Goal: Task Accomplishment & Management: Manage account settings

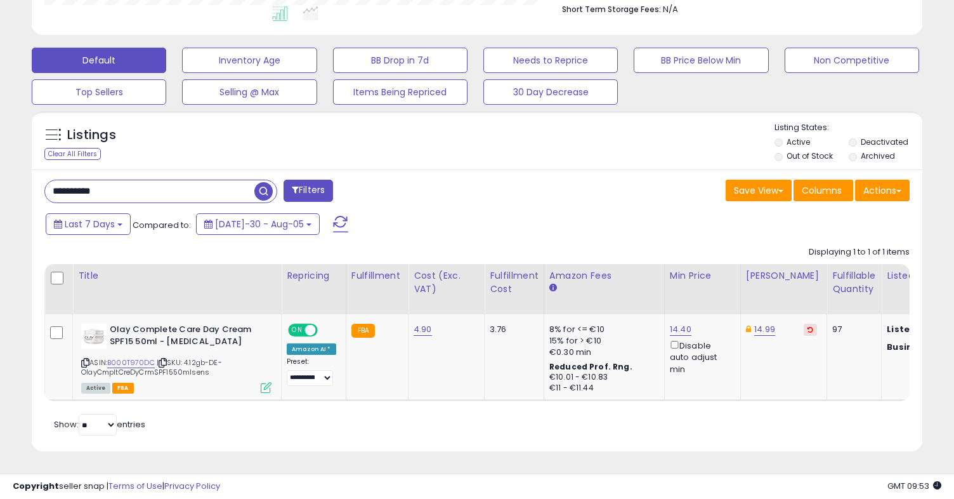
scroll to position [260, 516]
click at [234, 197] on input "**********" at bounding box center [149, 191] width 209 height 22
click at [268, 193] on span "button" at bounding box center [263, 191] width 18 height 18
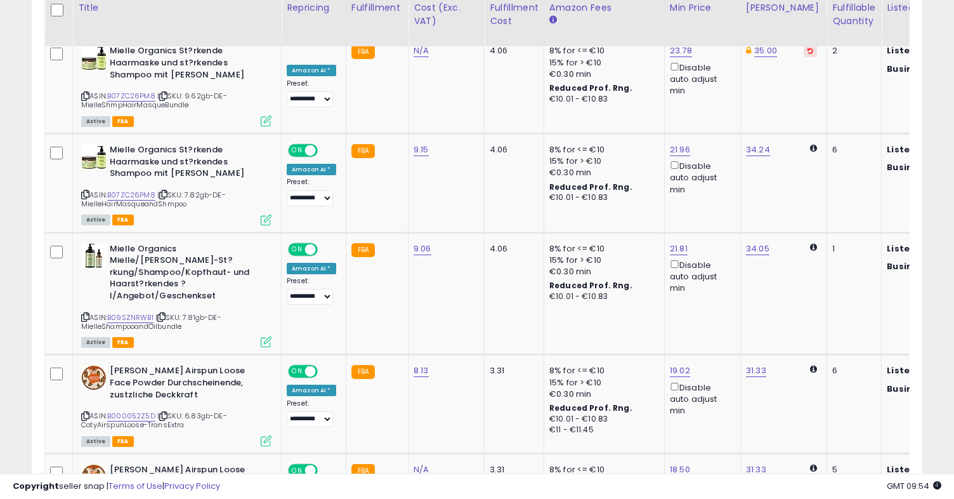
scroll to position [1472, 0]
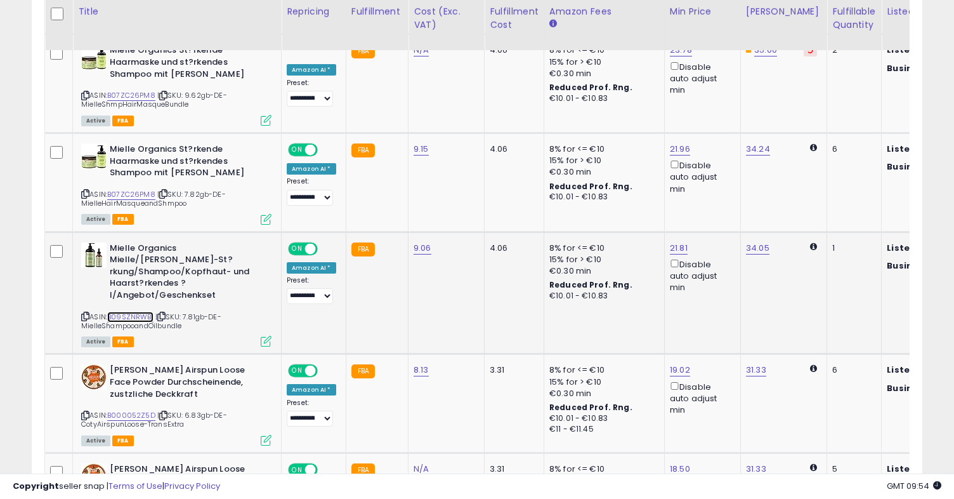
click at [136, 311] on link "B09SZNRWB1" at bounding box center [130, 316] width 46 height 11
click at [148, 189] on link "B07ZC26PM8" at bounding box center [131, 194] width 48 height 11
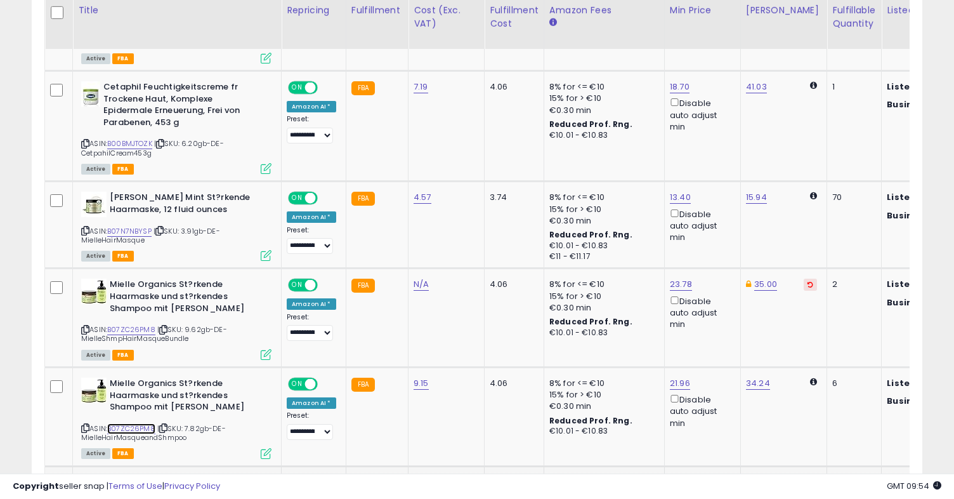
scroll to position [1237, 0]
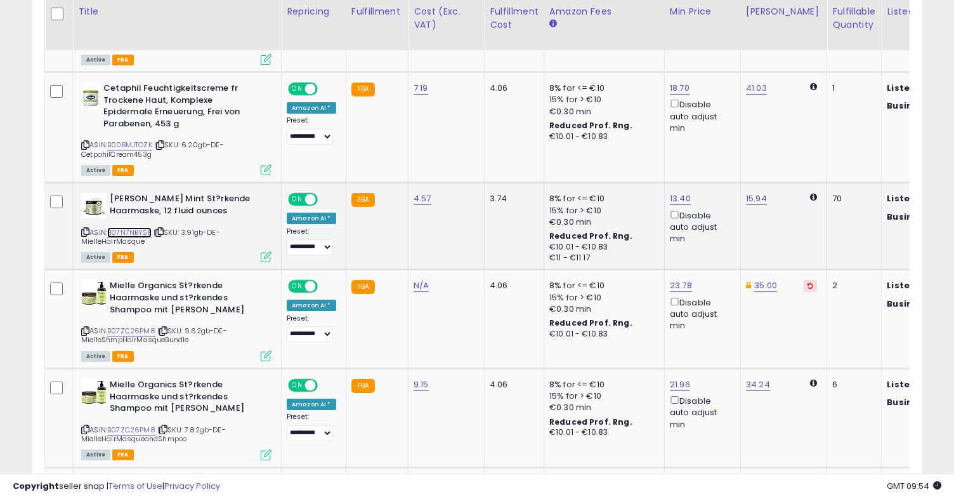
click at [134, 227] on link "B07N7NBYSP" at bounding box center [129, 232] width 44 height 11
copy link "B07N7NBYSP"
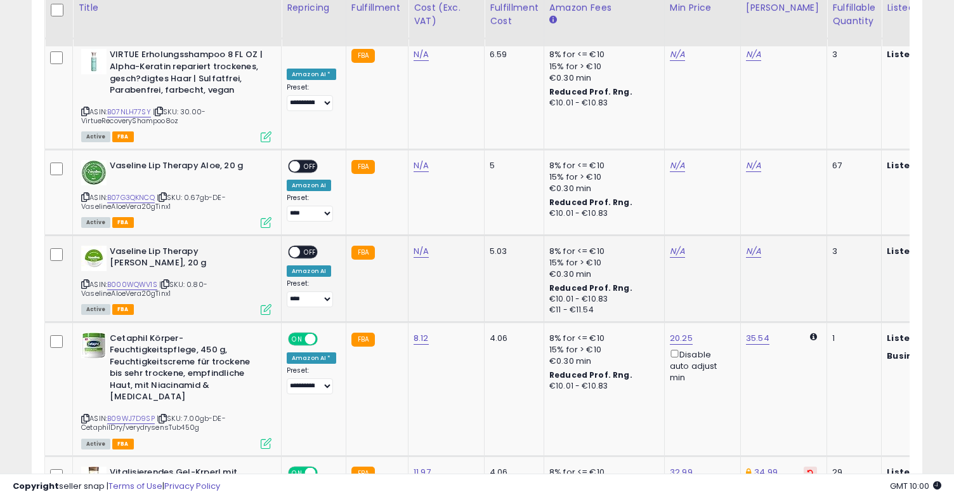
scroll to position [2253, 0]
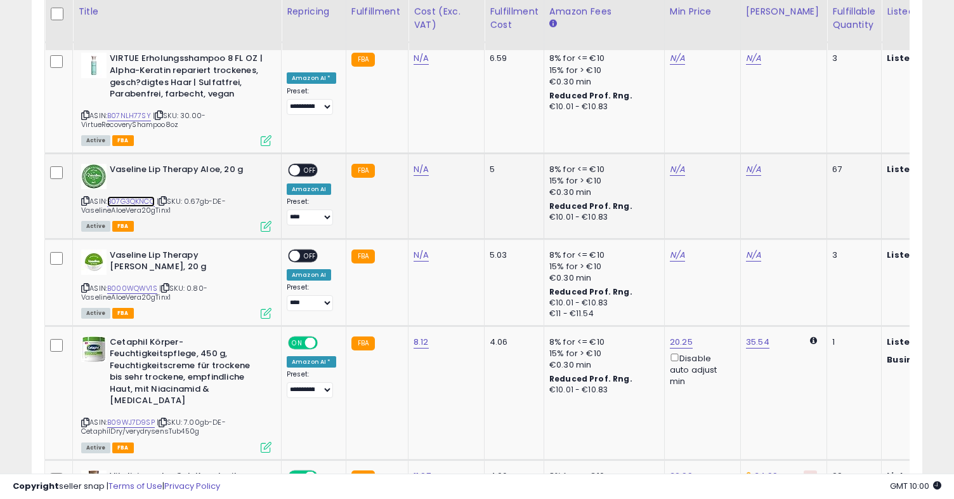
click at [152, 196] on link "B07G3QKNCQ" at bounding box center [131, 201] width 48 height 11
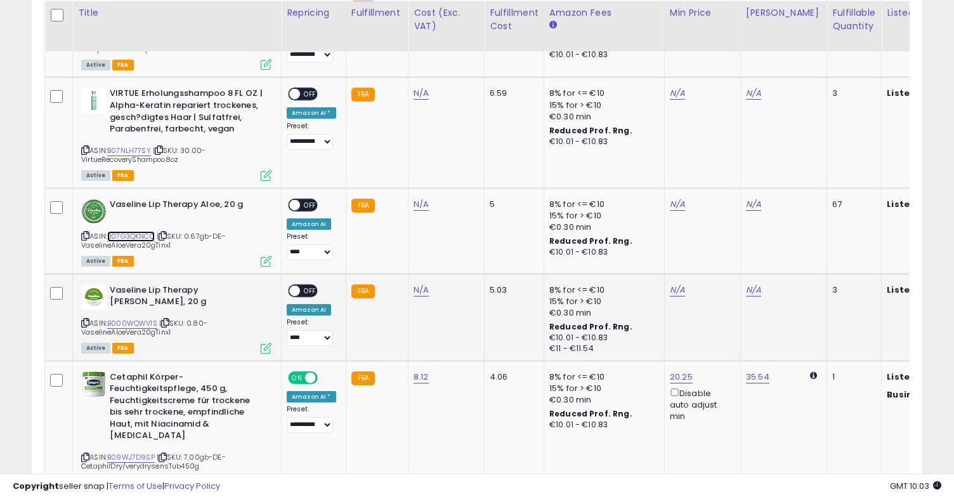
scroll to position [2220, 0]
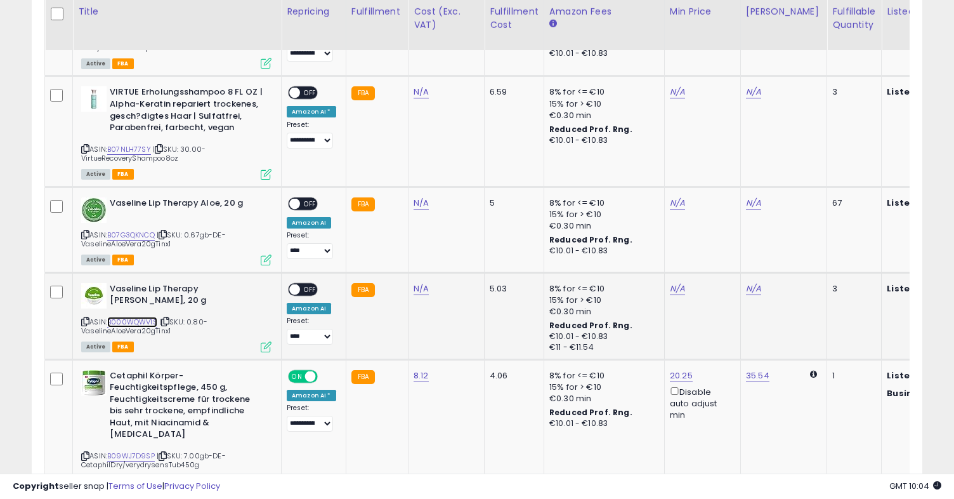
click at [129, 316] on link "B000WQWV1S" at bounding box center [132, 321] width 50 height 11
copy link "B000WQWV1S"
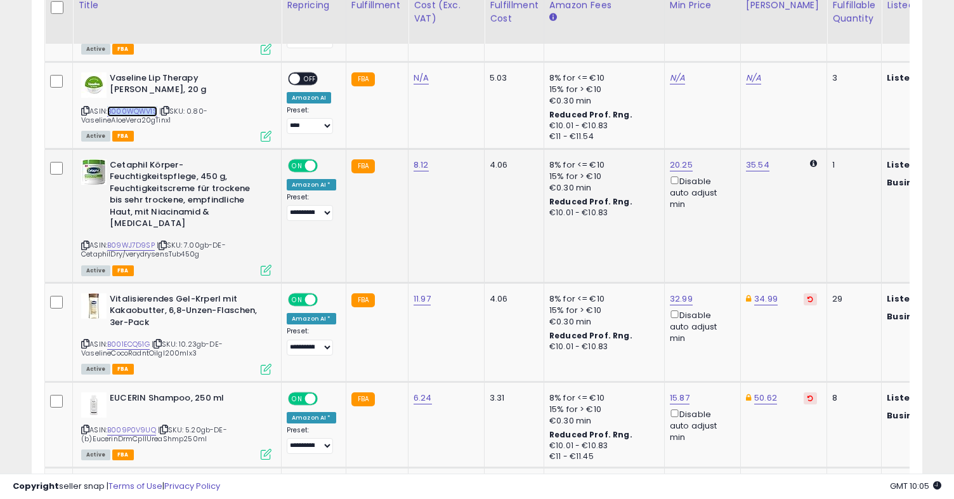
scroll to position [2484, 0]
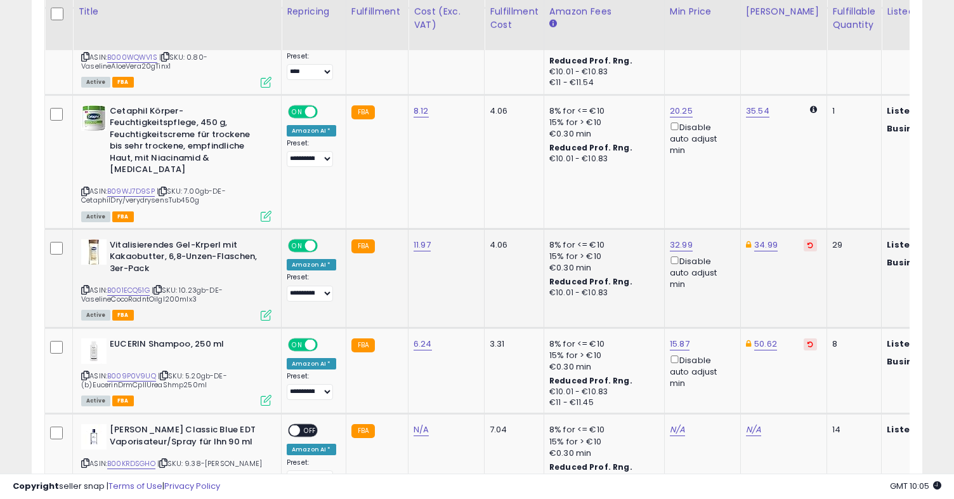
click at [413, 292] on td "11.97" at bounding box center [446, 277] width 76 height 99
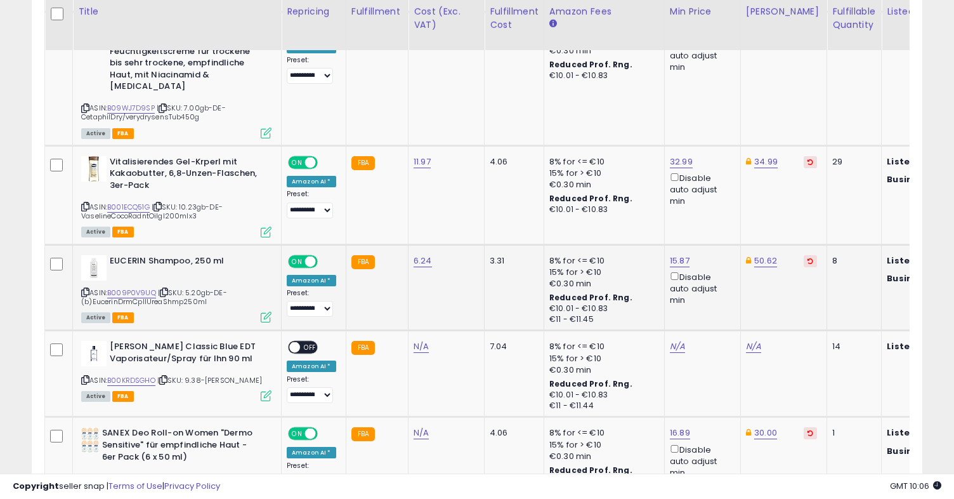
scroll to position [2570, 0]
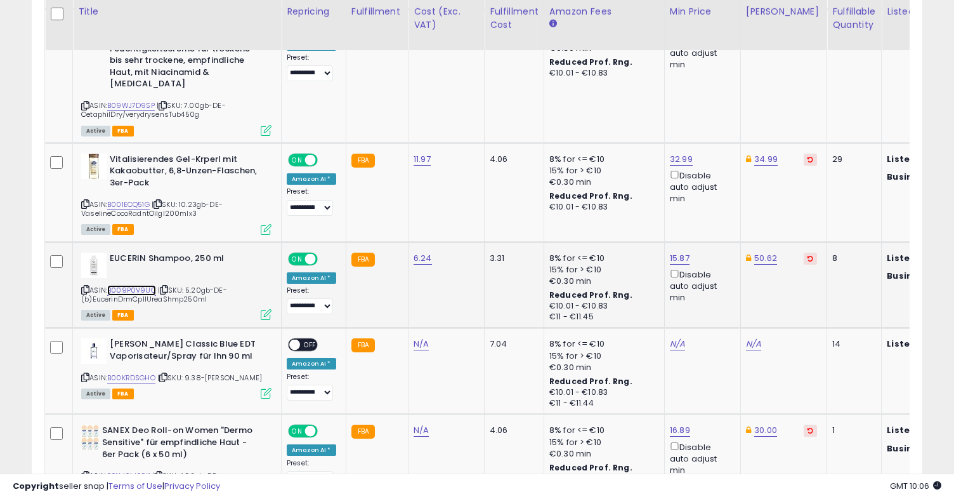
click at [140, 285] on link "B009P0V9UQ" at bounding box center [131, 290] width 49 height 11
click at [136, 372] on link "B00KRDSGHO" at bounding box center [131, 377] width 48 height 11
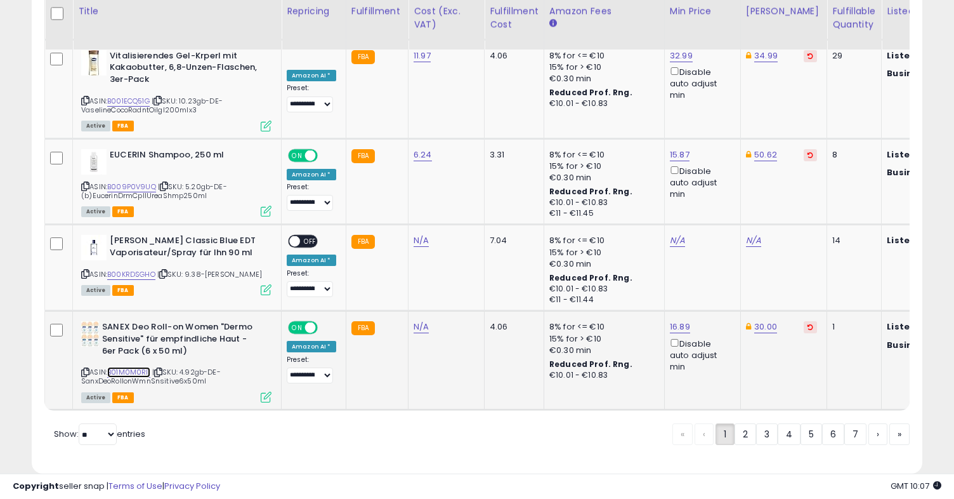
click at [142, 367] on link "B01M0M0RI1" at bounding box center [128, 372] width 43 height 11
click at [161, 368] on icon at bounding box center [158, 371] width 8 height 7
click at [778, 423] on link "2" at bounding box center [789, 434] width 23 height 22
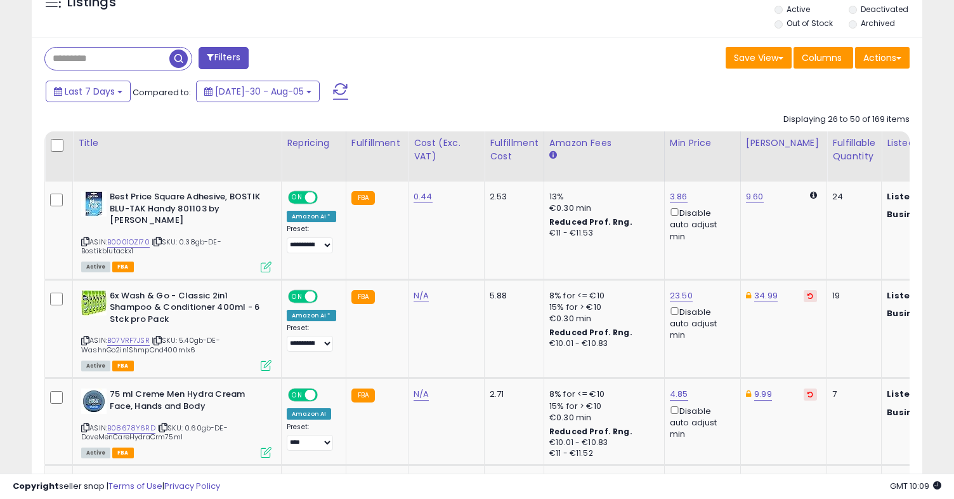
scroll to position [487, 0]
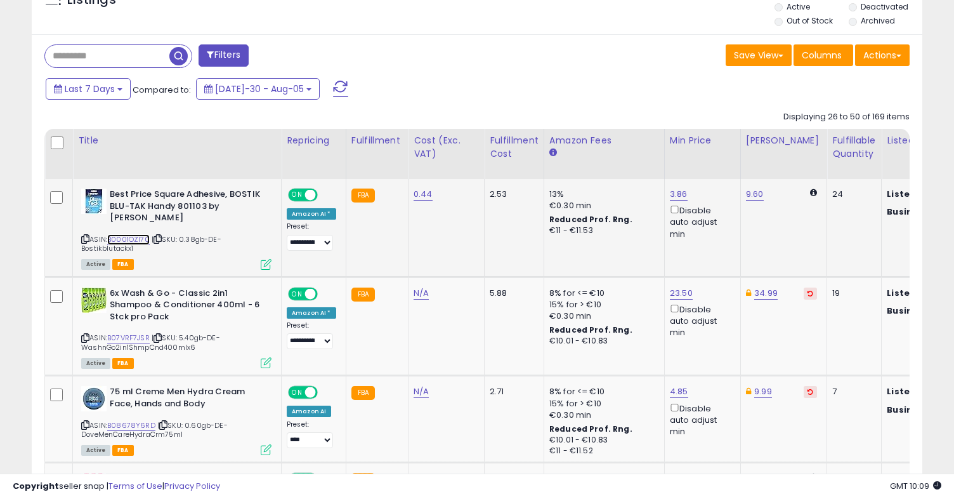
click at [112, 234] on link "B0001OZI70" at bounding box center [128, 239] width 42 height 11
click at [140, 234] on link "B0001OZI70" at bounding box center [128, 239] width 42 height 11
click at [681, 193] on link "3.86" at bounding box center [679, 194] width 18 height 13
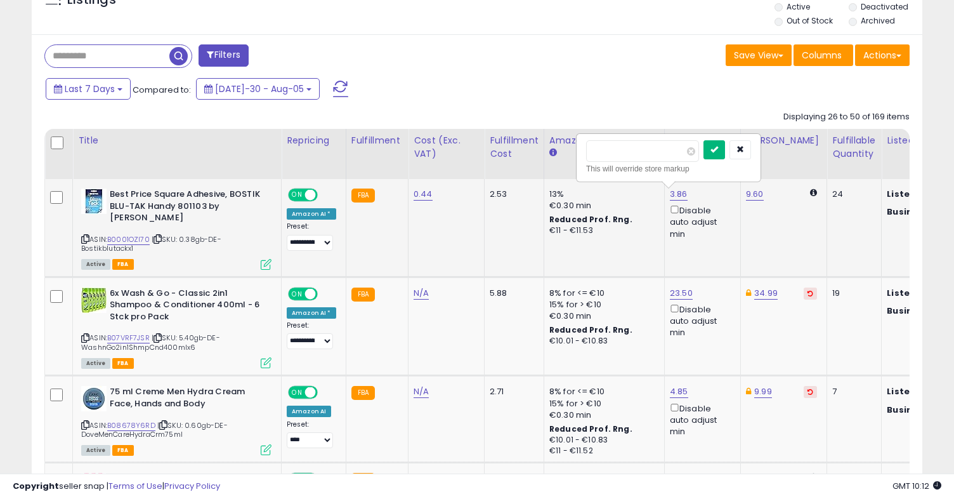
type input "****"
click at [717, 146] on button "submit" at bounding box center [714, 149] width 22 height 19
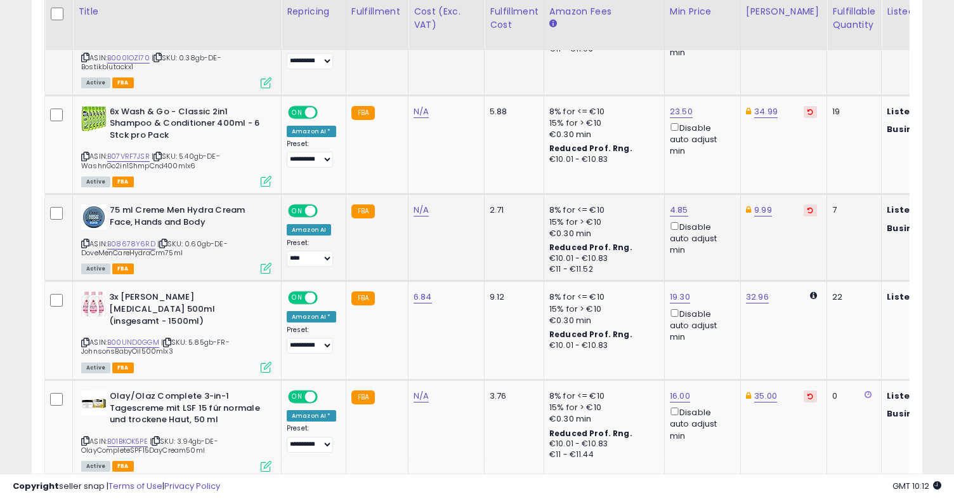
scroll to position [671, 0]
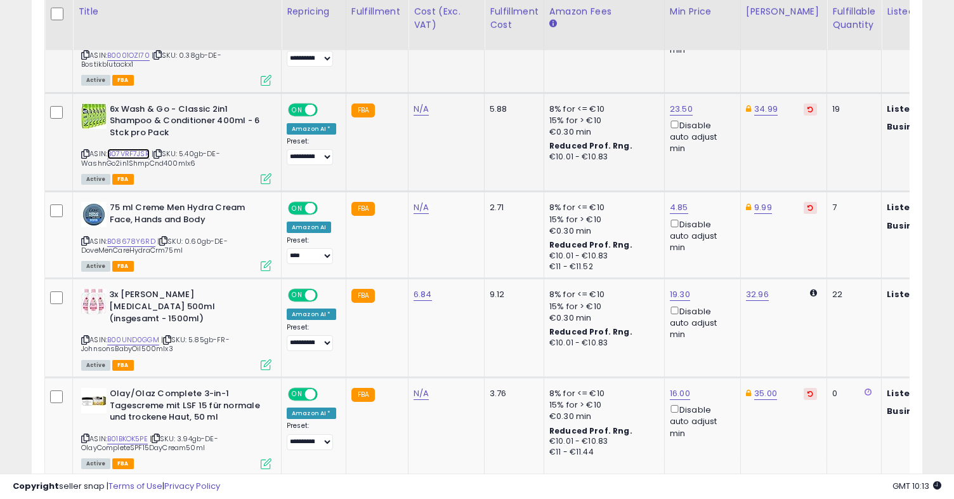
click at [124, 148] on link "B07VRF7JSR" at bounding box center [128, 153] width 42 height 11
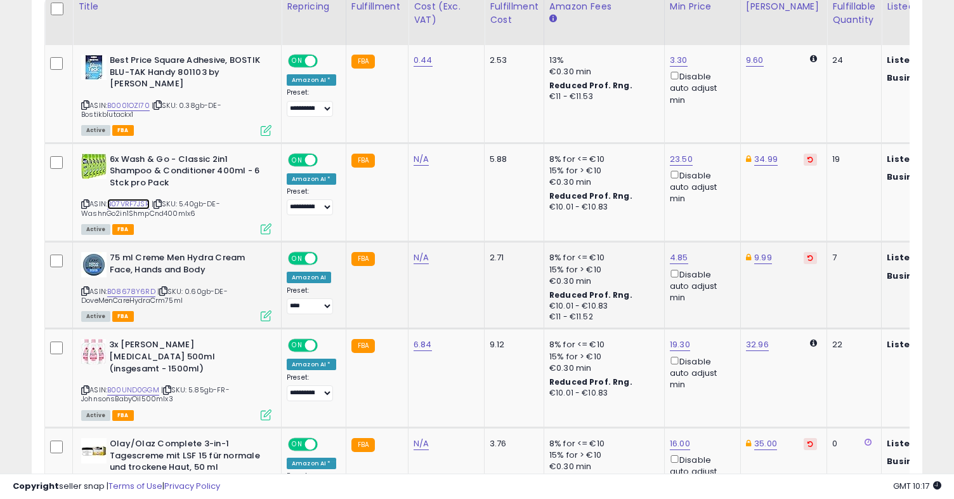
scroll to position [608, 0]
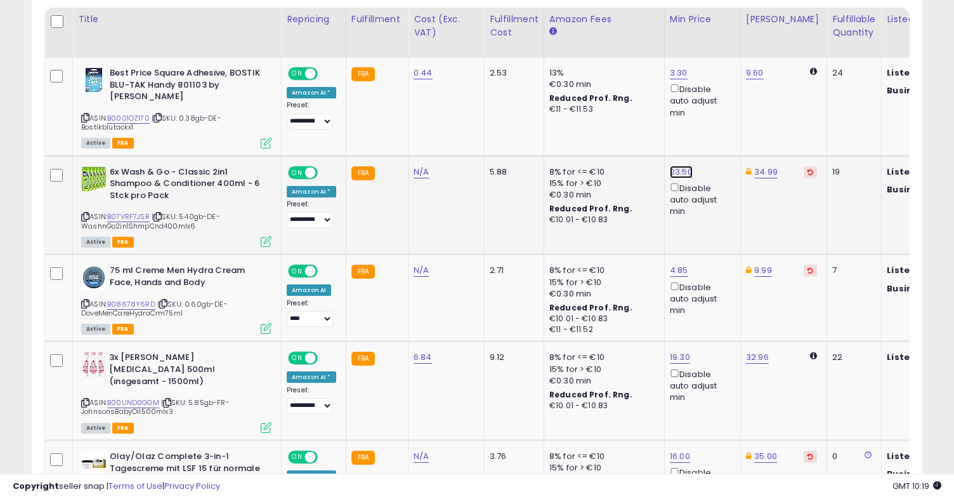
click at [671, 79] on link "23.50" at bounding box center [679, 73] width 18 height 13
type input "*****"
click at [727, 109] on button "submit" at bounding box center [717, 115] width 22 height 19
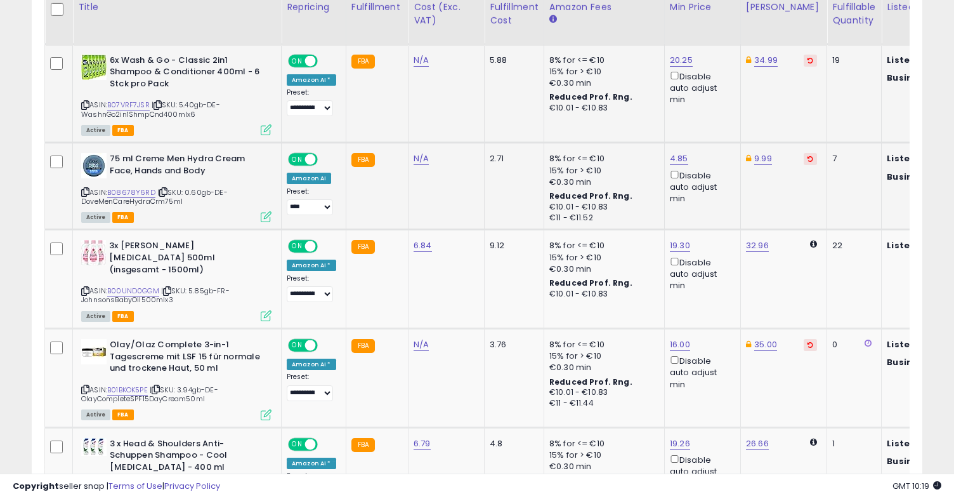
scroll to position [721, 0]
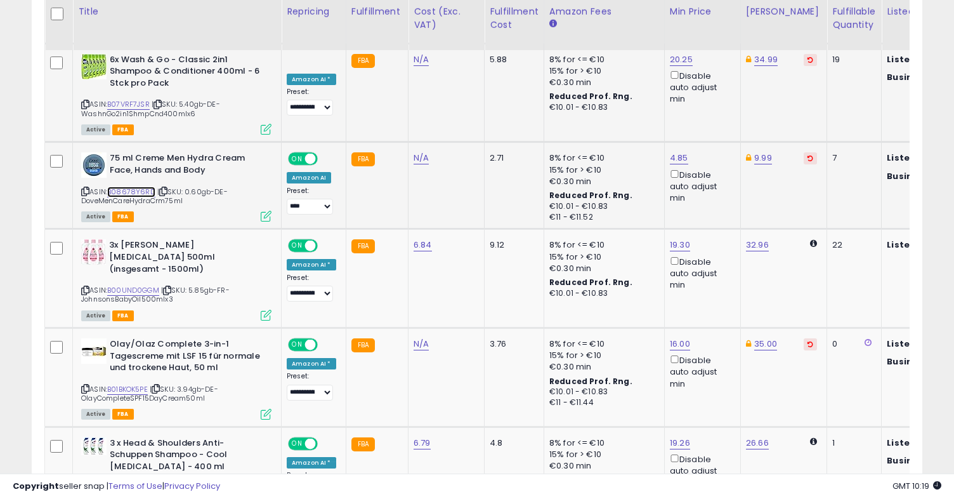
click at [140, 186] on link "B08678Y6RD" at bounding box center [131, 191] width 48 height 11
type input "****"
click at [724, 106] on button "submit" at bounding box center [714, 102] width 22 height 19
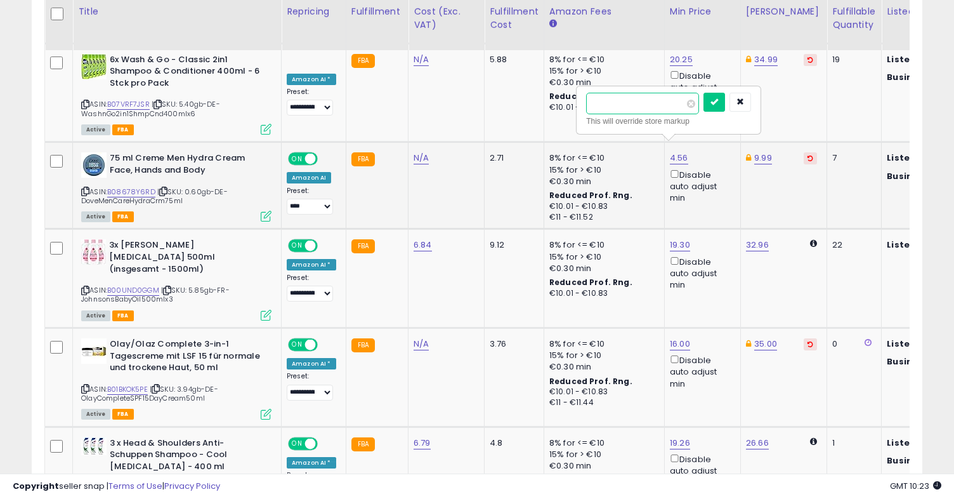
type input "*"
type input "****"
click at [715, 106] on button "submit" at bounding box center [714, 102] width 22 height 19
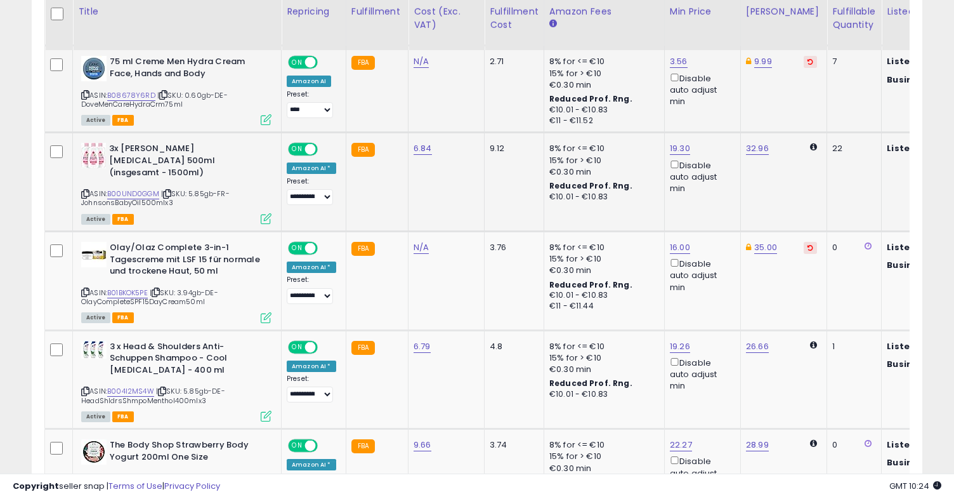
scroll to position [819, 0]
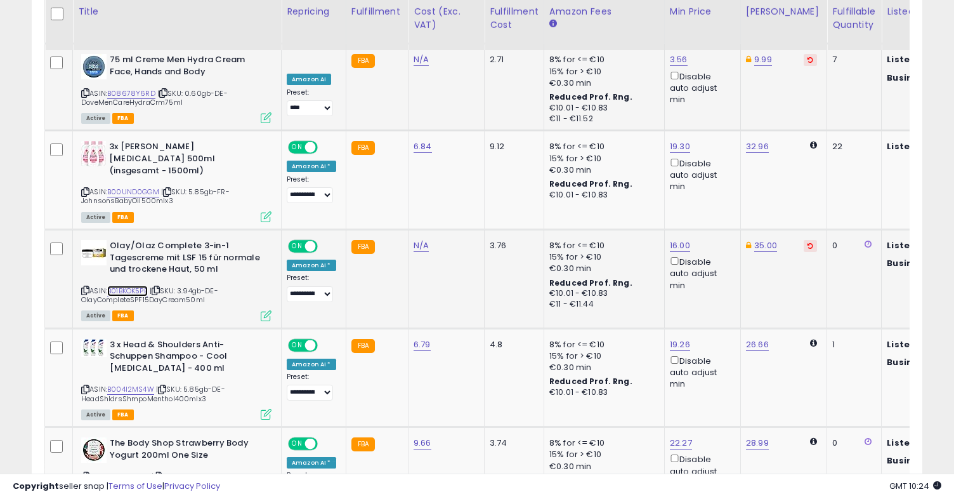
click at [134, 285] on link "B01BKOK5PE" at bounding box center [127, 290] width 41 height 11
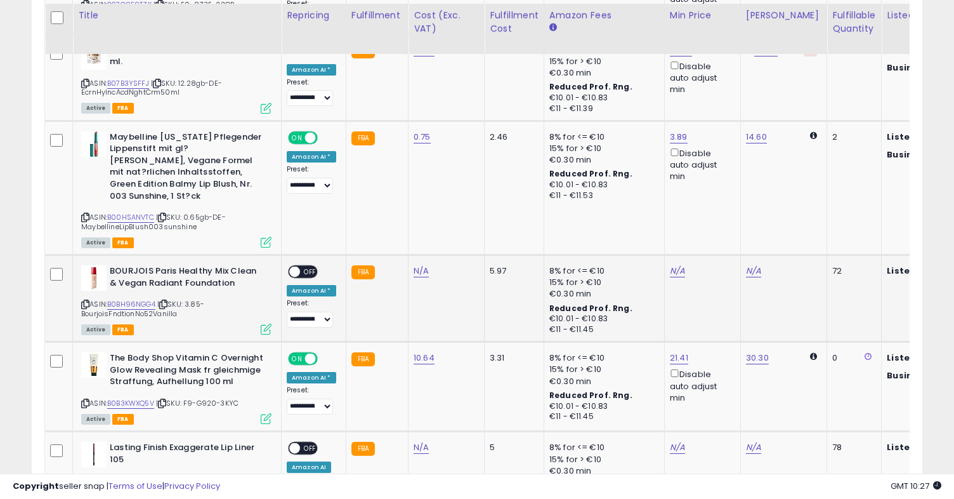
scroll to position [1936, 0]
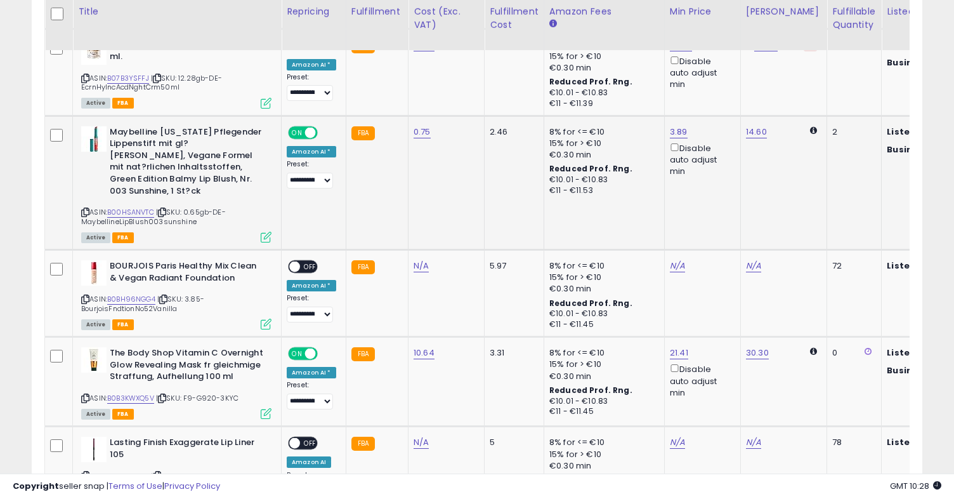
click at [141, 207] on span "| SKU: 0.65gb-DE-MaybellineLipBlush003sunshine" at bounding box center [153, 216] width 145 height 19
click at [141, 207] on link "B00HSANVTC" at bounding box center [130, 212] width 47 height 11
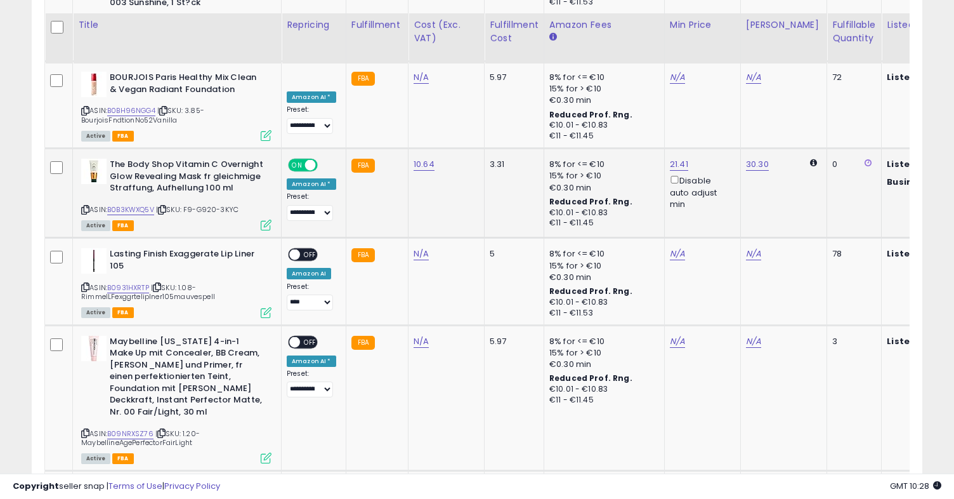
scroll to position [2139, 0]
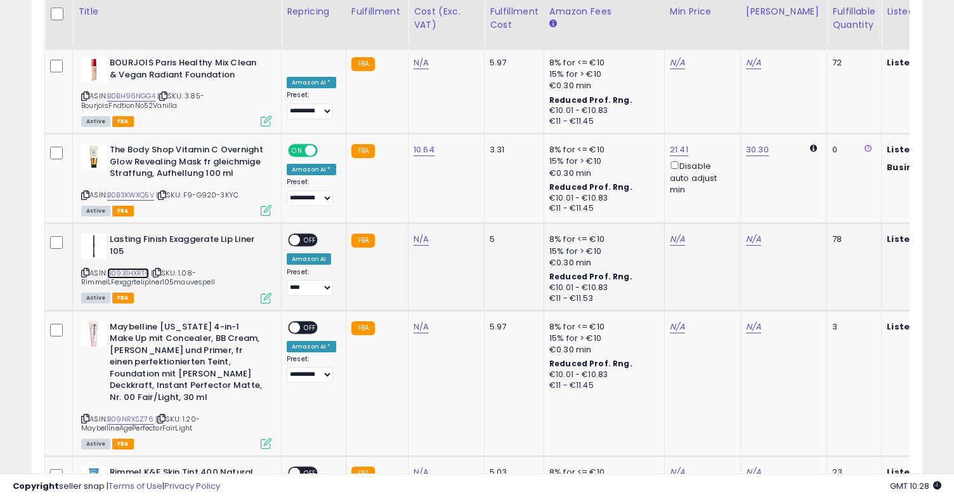
click at [137, 268] on link "B0931HXRTP" at bounding box center [128, 273] width 42 height 11
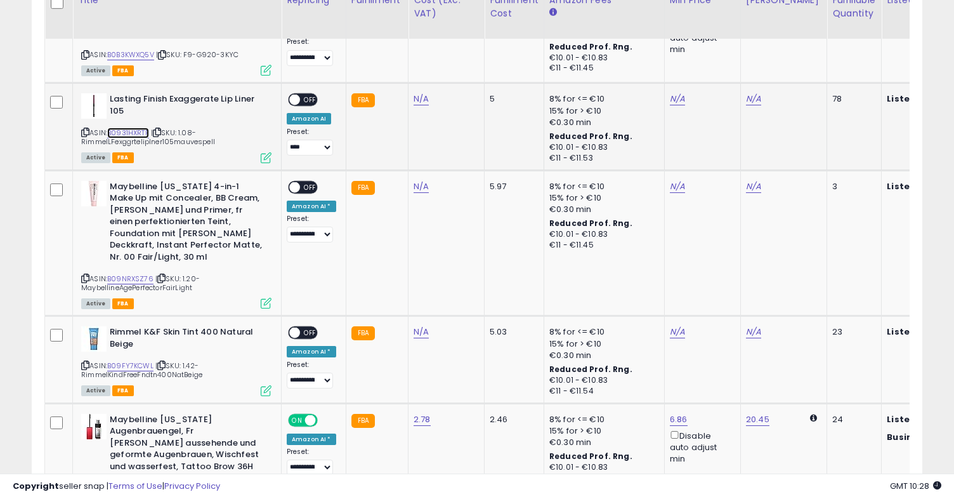
scroll to position [2283, 0]
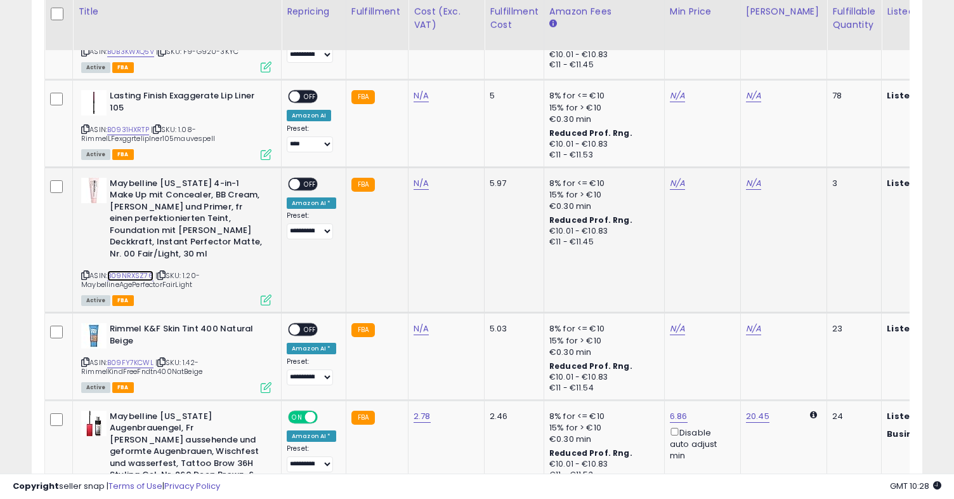
click at [146, 270] on link "B09NRXSZ76" at bounding box center [130, 275] width 46 height 11
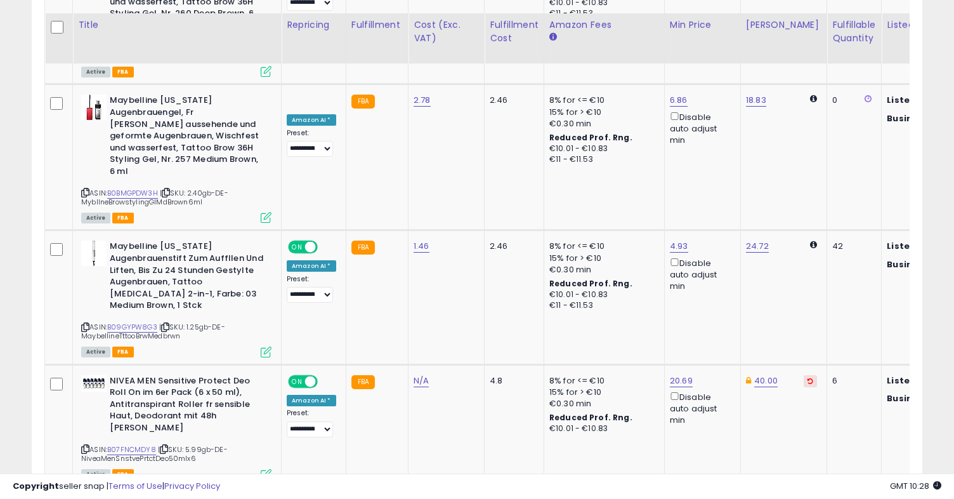
scroll to position [2761, 0]
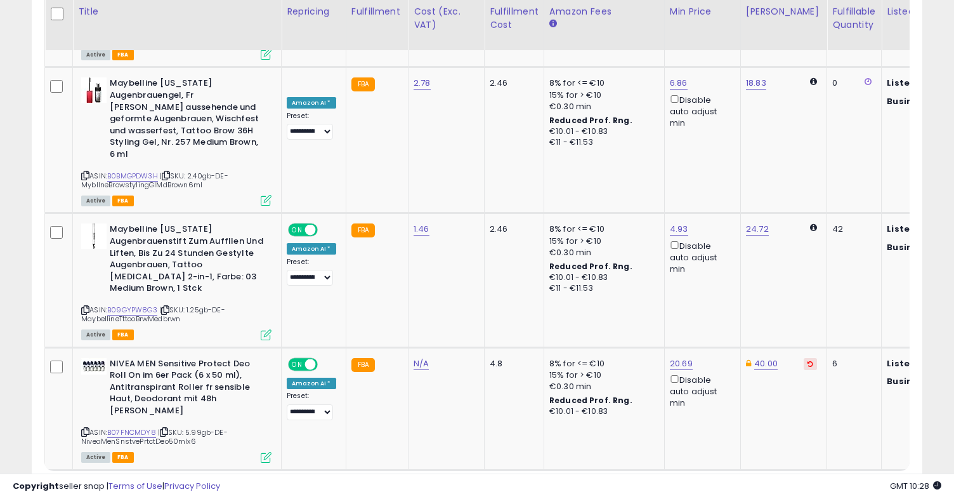
click at [800, 483] on link "3" at bounding box center [811, 494] width 22 height 22
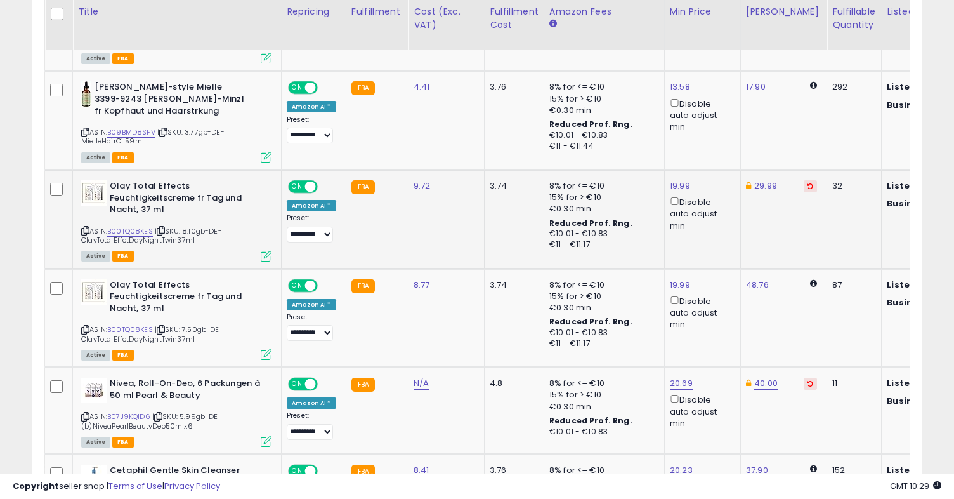
scroll to position [1063, 0]
click at [132, 229] on link "B00TQ08KES" at bounding box center [130, 230] width 46 height 11
type input "*****"
click at [726, 139] on button "submit" at bounding box center [716, 140] width 22 height 19
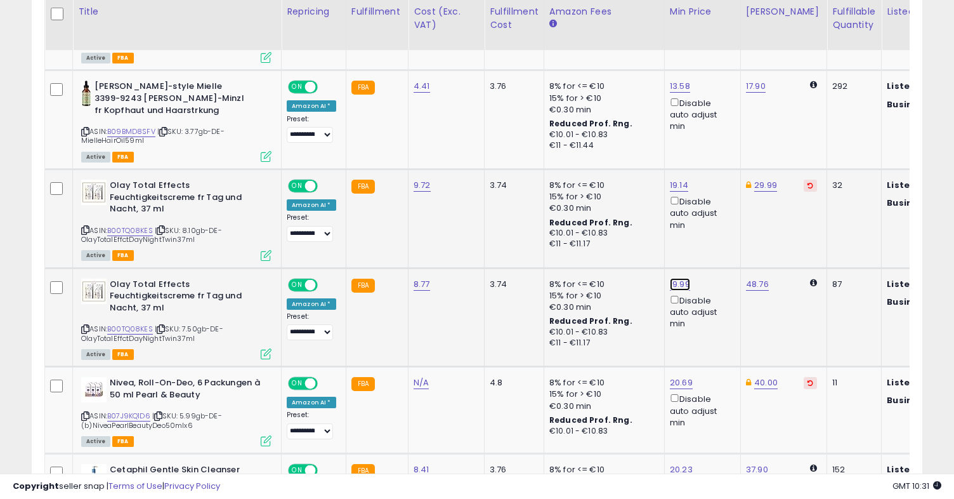
type input "*****"
click at [719, 238] on icon "submit" at bounding box center [716, 239] width 8 height 8
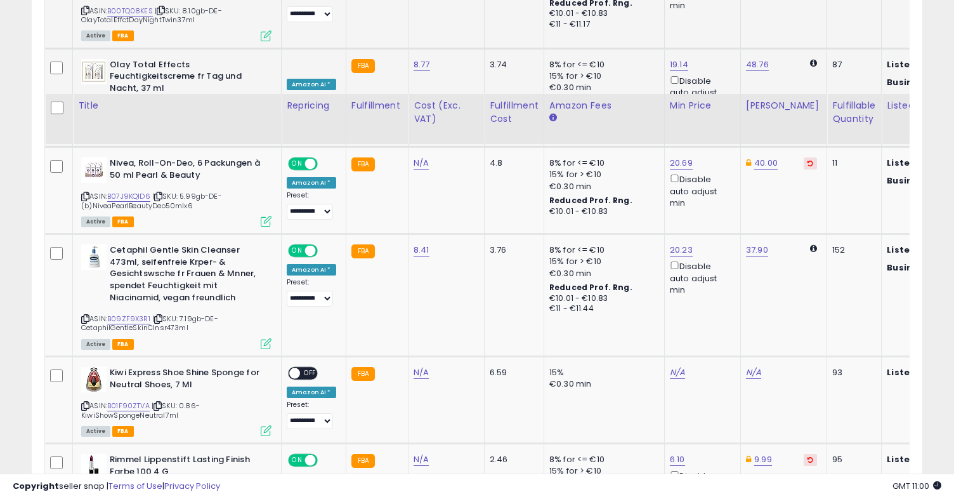
scroll to position [1144, 0]
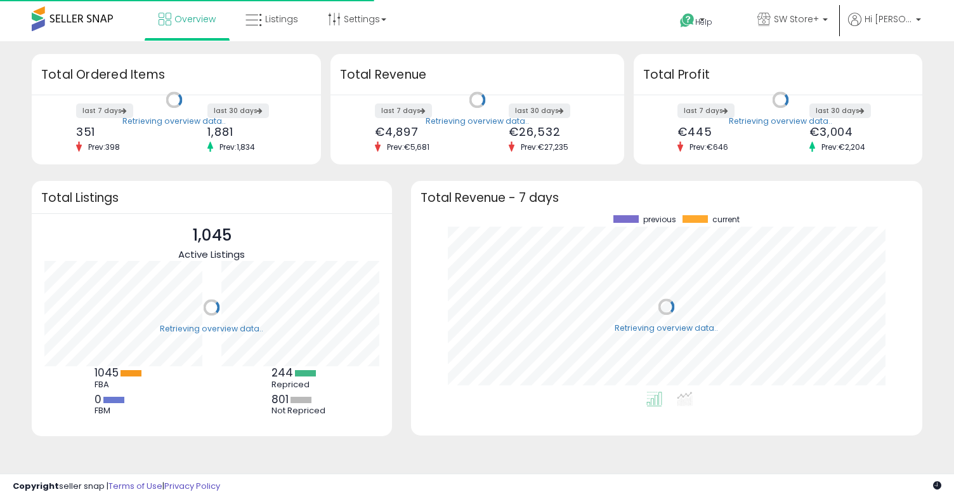
scroll to position [176, 486]
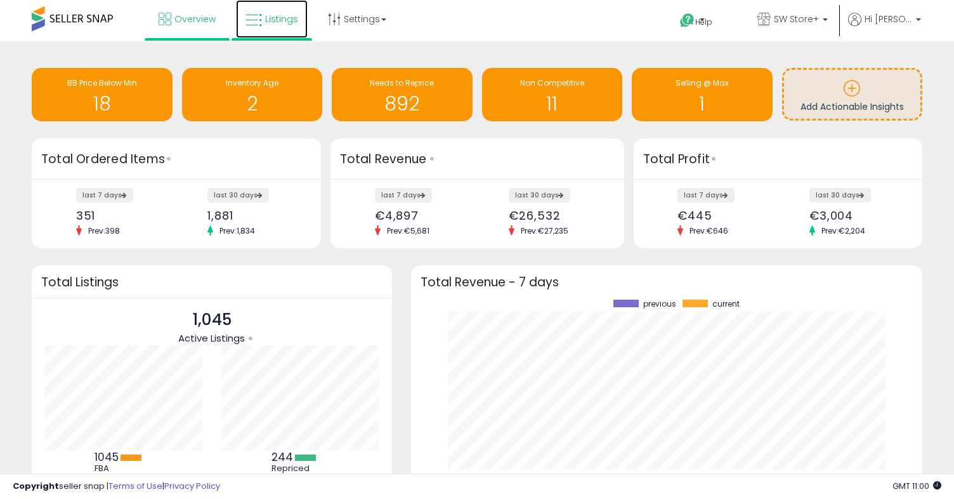
click at [244, 25] on link "Listings" at bounding box center [272, 19] width 72 height 38
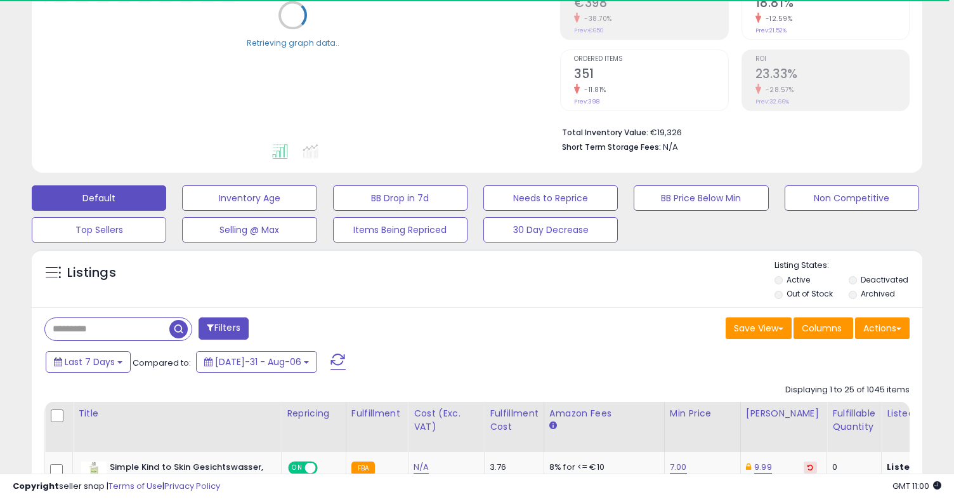
scroll to position [226, 0]
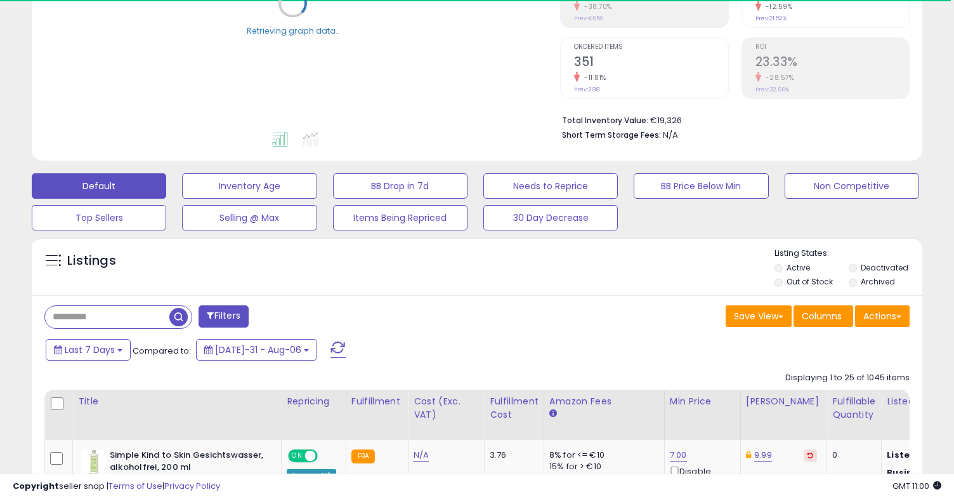
click at [133, 323] on input "text" at bounding box center [107, 317] width 124 height 22
paste input "**********"
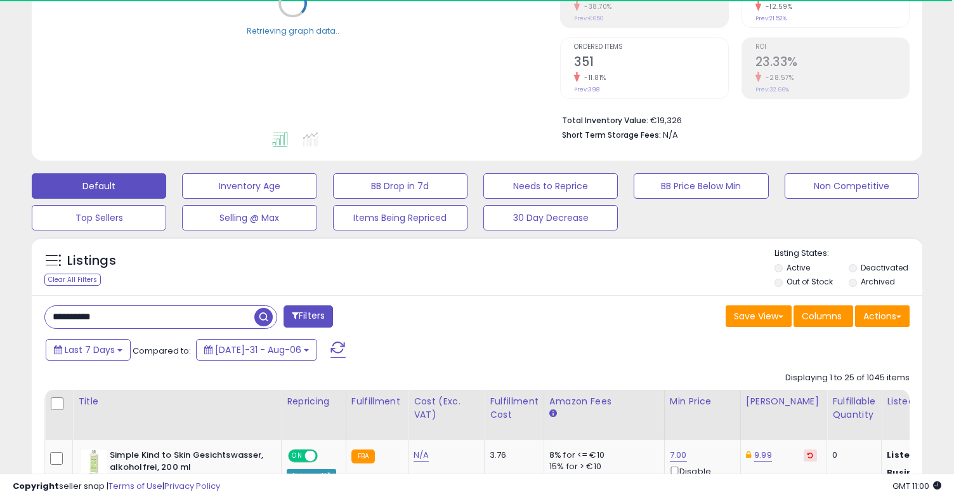
type input "**********"
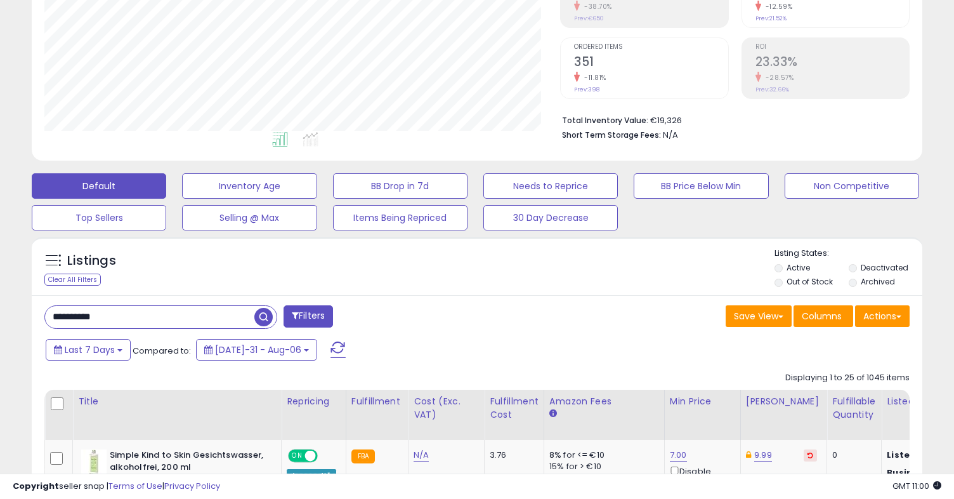
click at [266, 316] on span "button" at bounding box center [263, 317] width 18 height 18
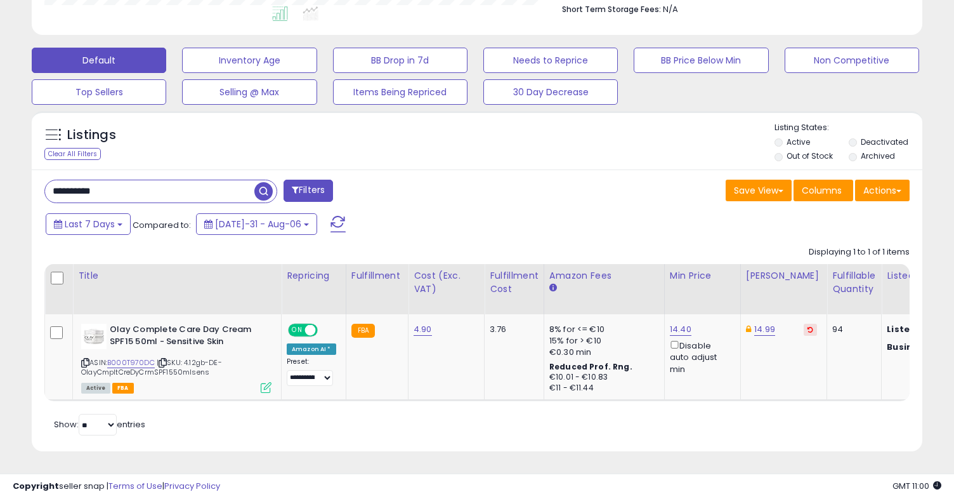
scroll to position [260, 516]
click at [757, 332] on link "14.99" at bounding box center [764, 329] width 21 height 13
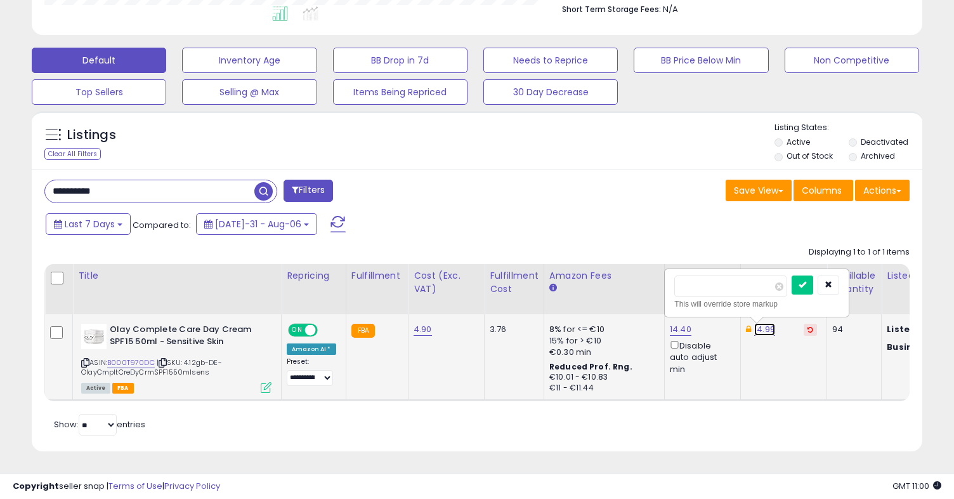
click at [757, 332] on link "14.99" at bounding box center [764, 329] width 21 height 13
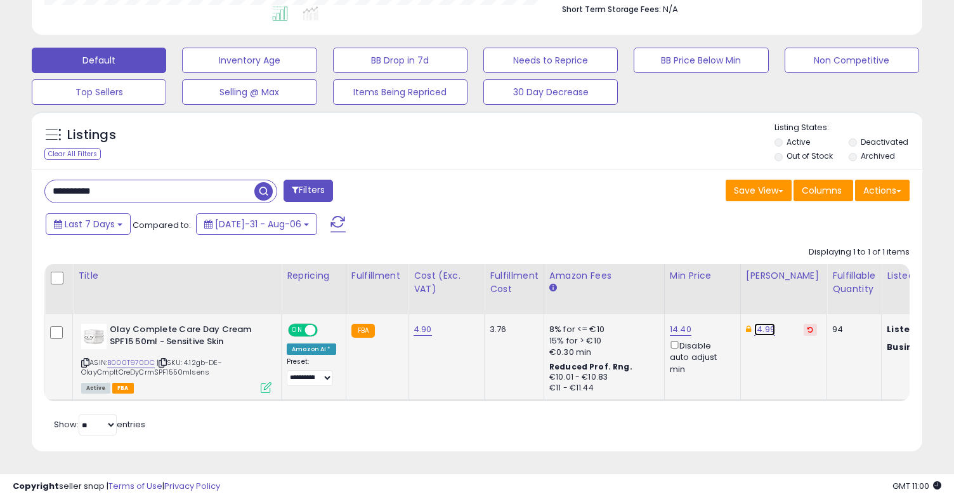
click at [757, 332] on link "14.99" at bounding box center [764, 329] width 21 height 13
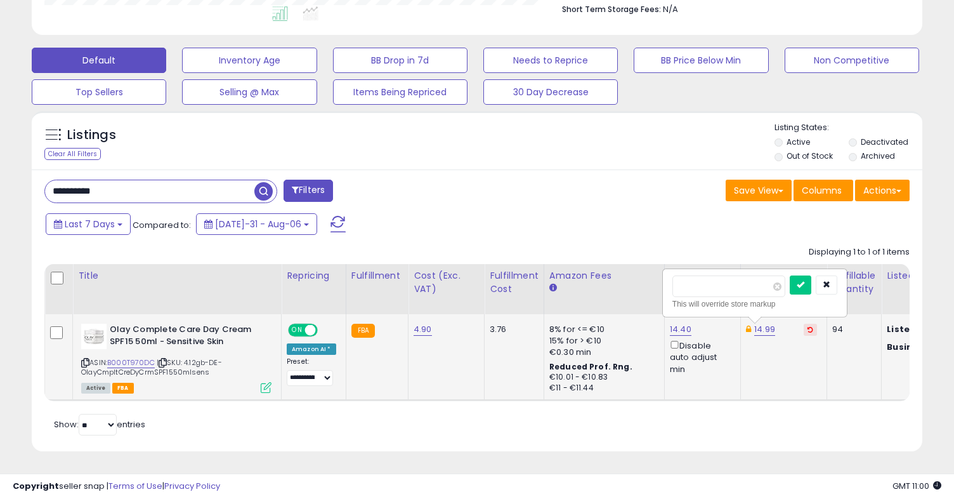
click at [701, 286] on input "*****" at bounding box center [728, 286] width 113 height 22
click at [701, 285] on input "*****" at bounding box center [728, 286] width 113 height 22
type input "****"
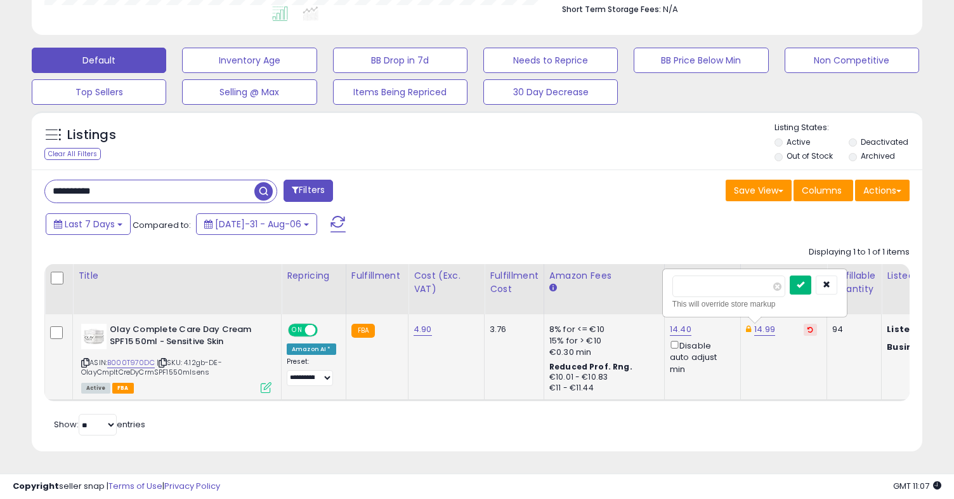
click at [808, 290] on button "submit" at bounding box center [801, 284] width 22 height 19
click at [698, 342] on div "Disable auto adjust min" at bounding box center [700, 356] width 61 height 37
click at [676, 336] on div "14.40 Disable auto adjust min" at bounding box center [700, 348] width 61 height 51
click at [676, 329] on link "14.40" at bounding box center [681, 329] width 22 height 13
drag, startPoint x: 623, startPoint y: 285, endPoint x: 538, endPoint y: 282, distance: 85.0
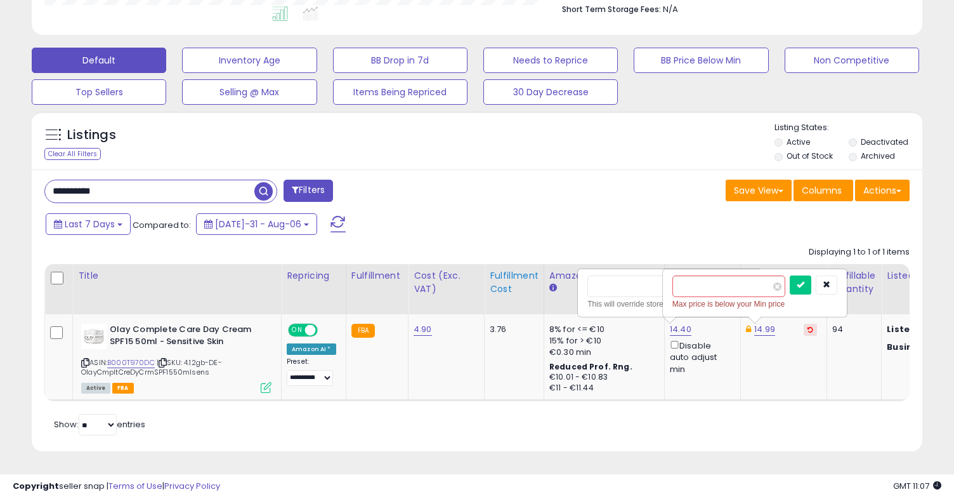
type input "****"
click at [805, 284] on button "submit" at bounding box center [801, 284] width 22 height 19
click at [768, 337] on td "14.99 **** Max price is below your Min price" at bounding box center [783, 357] width 86 height 86
click at [764, 332] on link "14.99" at bounding box center [764, 329] width 21 height 13
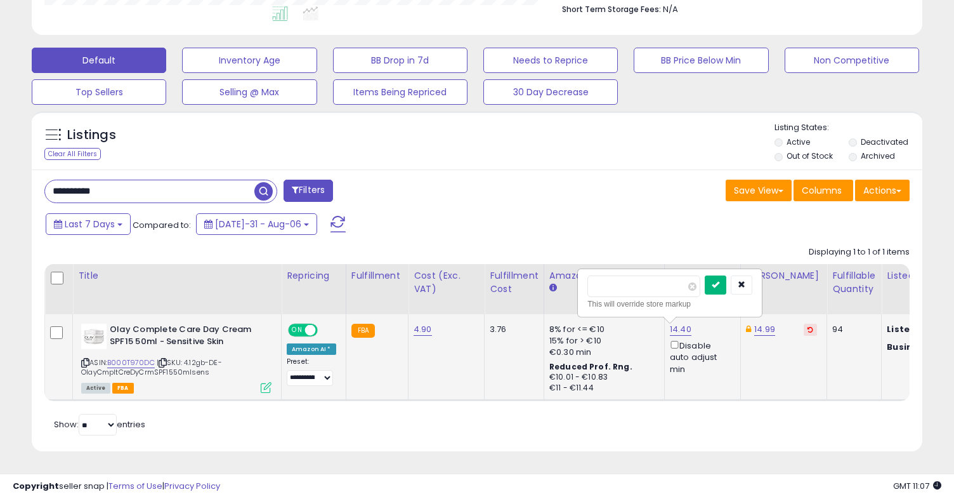
click at [719, 284] on icon "submit" at bounding box center [716, 284] width 8 height 8
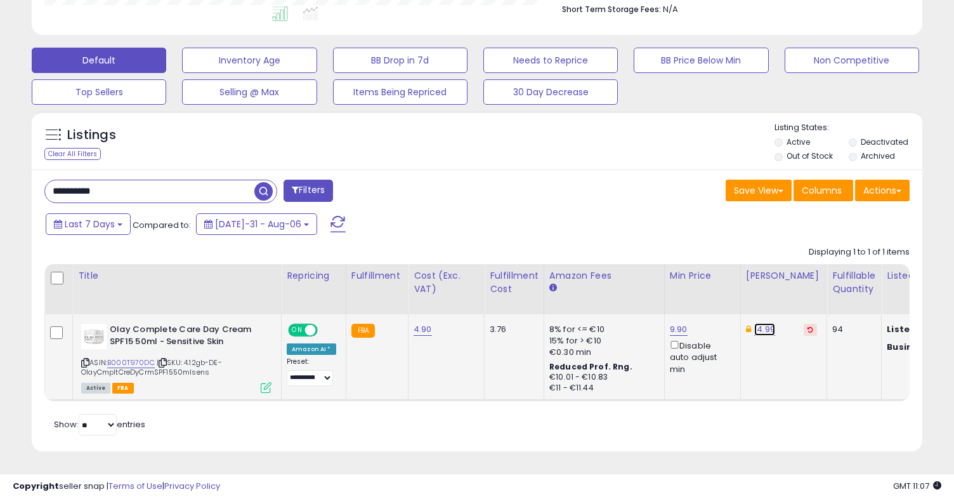
click at [759, 330] on link "14.99" at bounding box center [764, 329] width 21 height 13
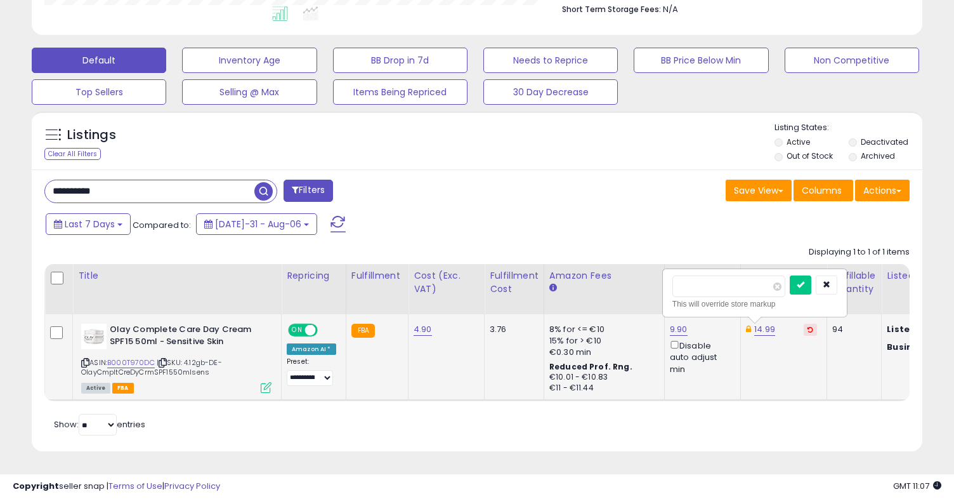
type input "*"
type input "****"
click at [804, 286] on icon "submit" at bounding box center [801, 284] width 8 height 8
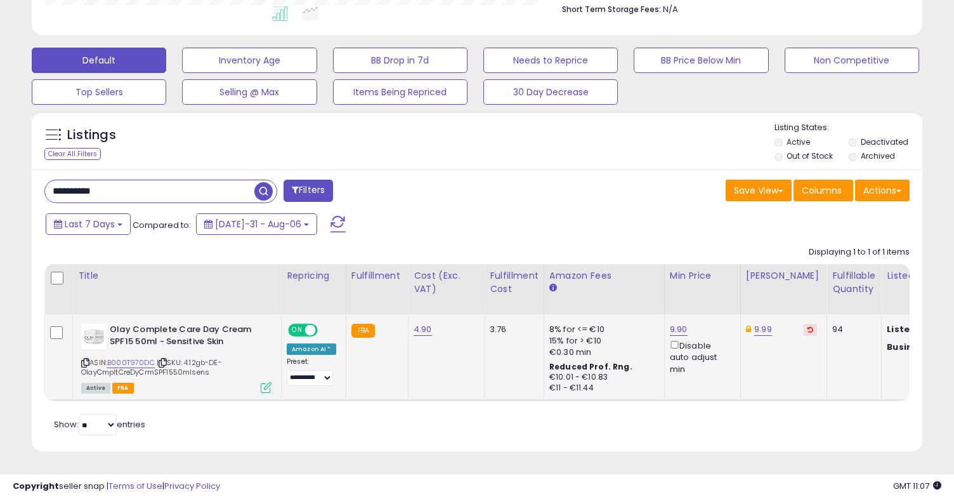
click at [765, 377] on td "9.99" at bounding box center [783, 357] width 86 height 86
click at [764, 327] on link "9.99" at bounding box center [763, 329] width 18 height 13
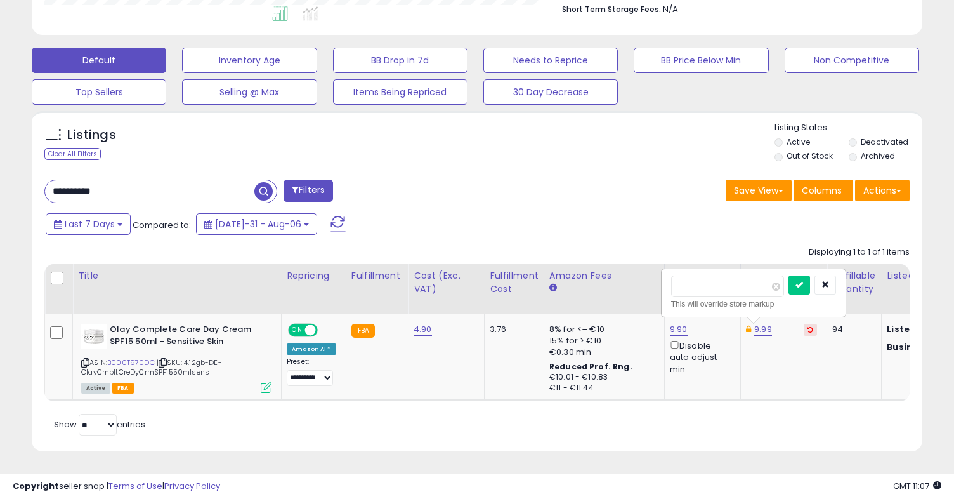
drag, startPoint x: 724, startPoint y: 287, endPoint x: 591, endPoint y: 274, distance: 133.2
type input "**"
click at [810, 283] on button "submit" at bounding box center [799, 284] width 22 height 19
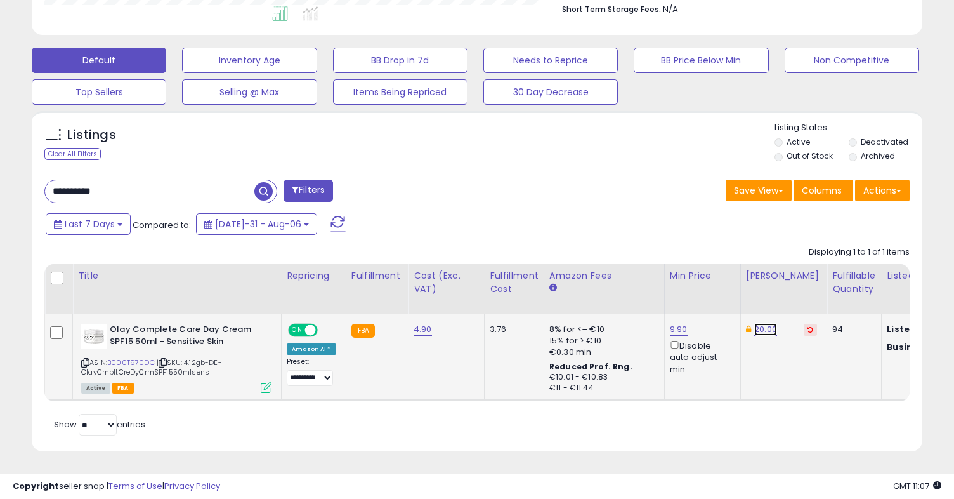
click at [758, 327] on link "20.00" at bounding box center [765, 329] width 23 height 13
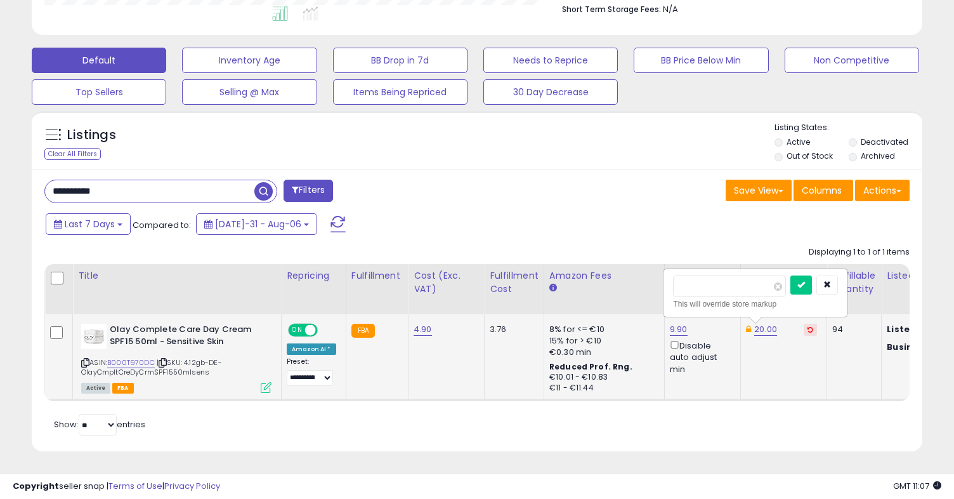
type input "*"
type input "*****"
click at [805, 285] on icon "submit" at bounding box center [801, 284] width 8 height 8
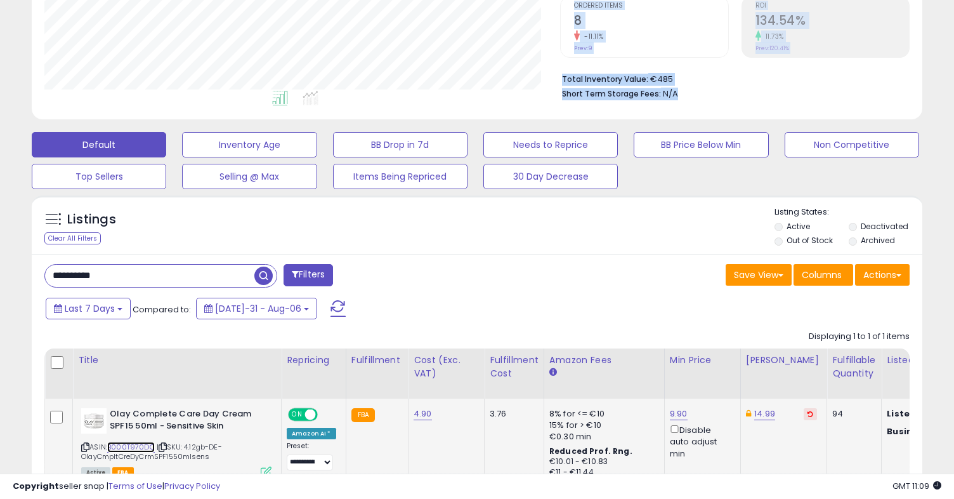
click at [133, 445] on link "B000T970DC" at bounding box center [131, 446] width 48 height 11
